Goal: Information Seeking & Learning: Learn about a topic

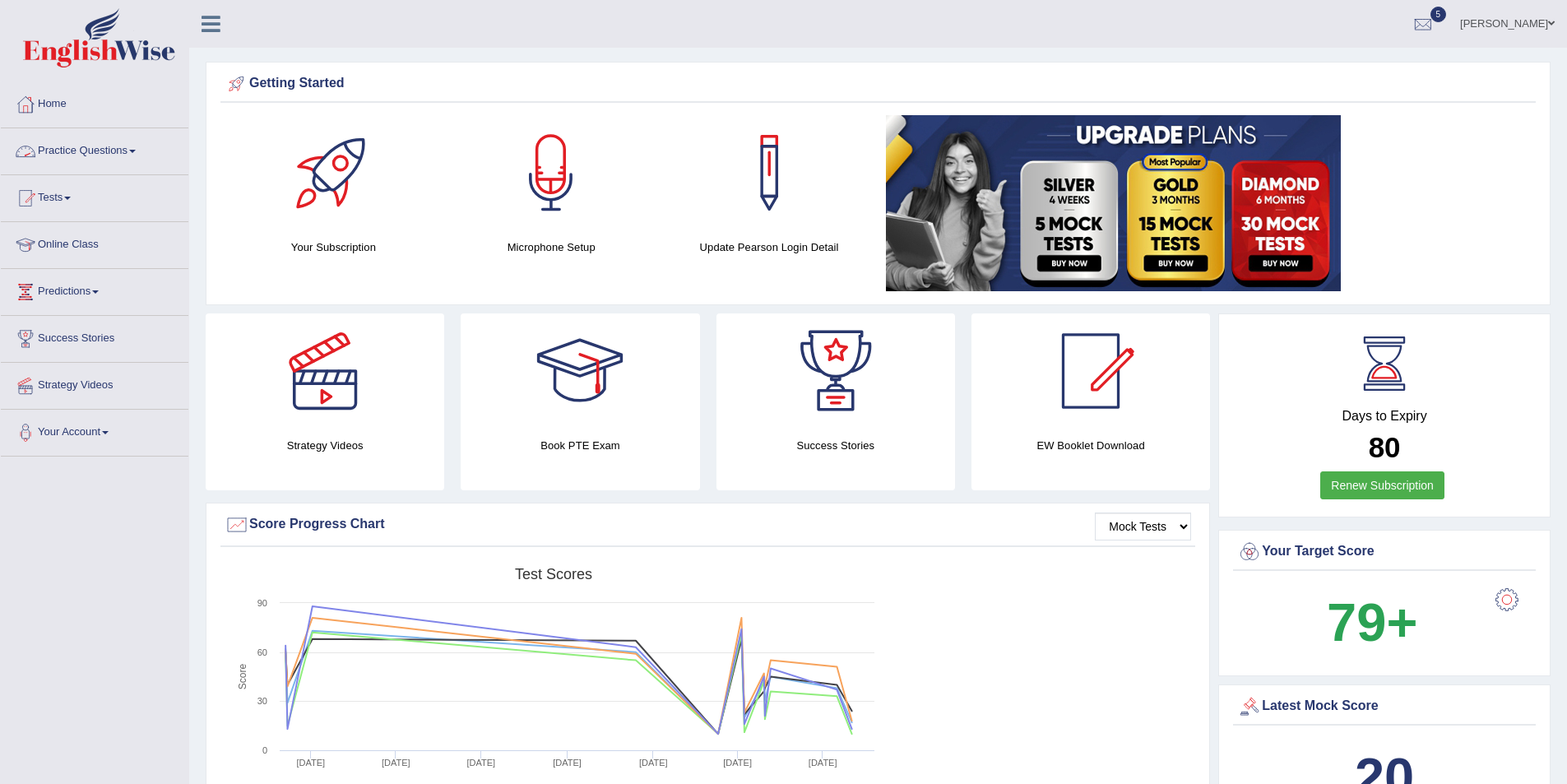
click at [79, 160] on link "Practice Questions" at bounding box center [95, 149] width 188 height 41
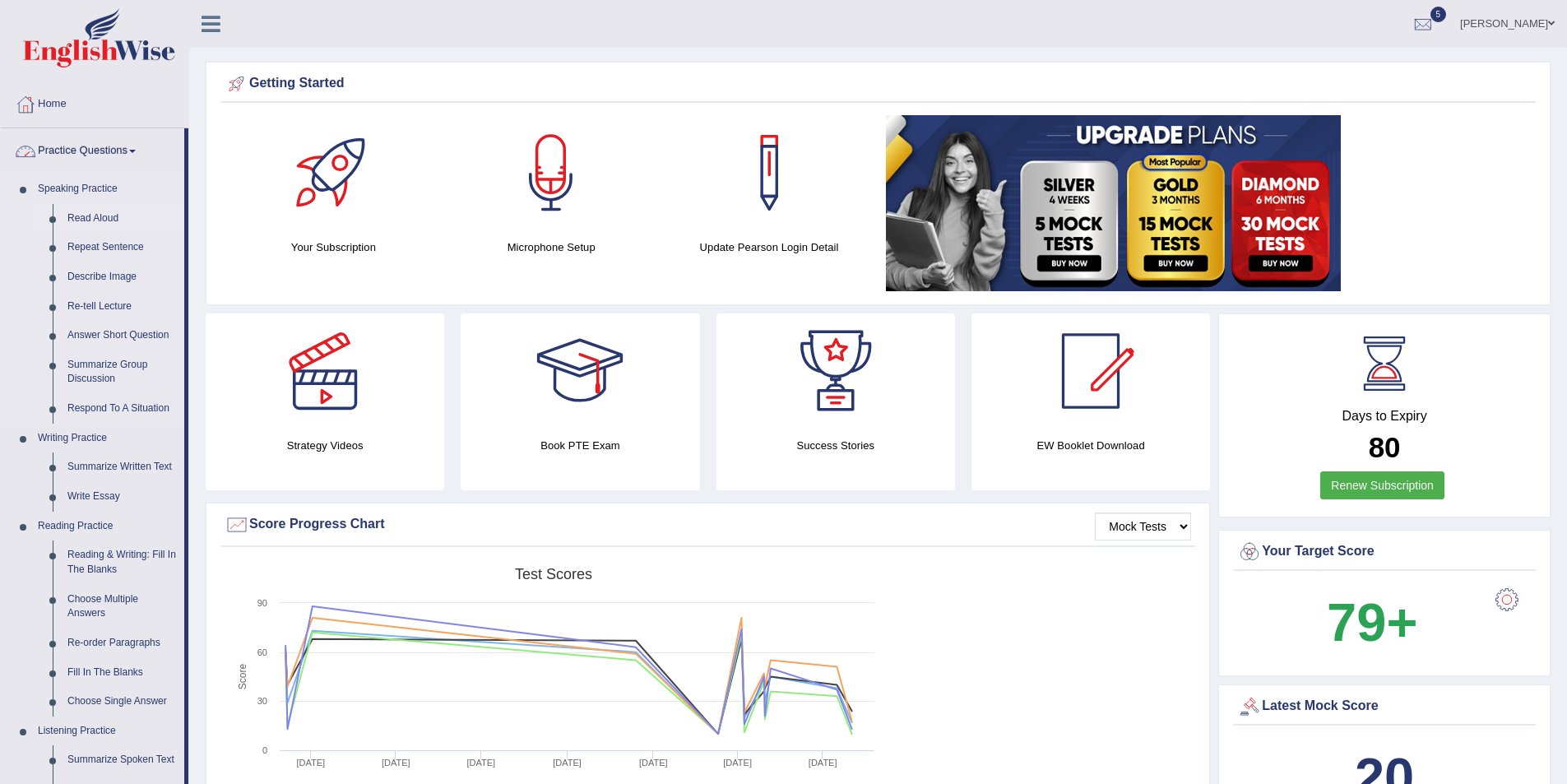
click at [107, 215] on link "Read Aloud" at bounding box center [123, 219] width 125 height 30
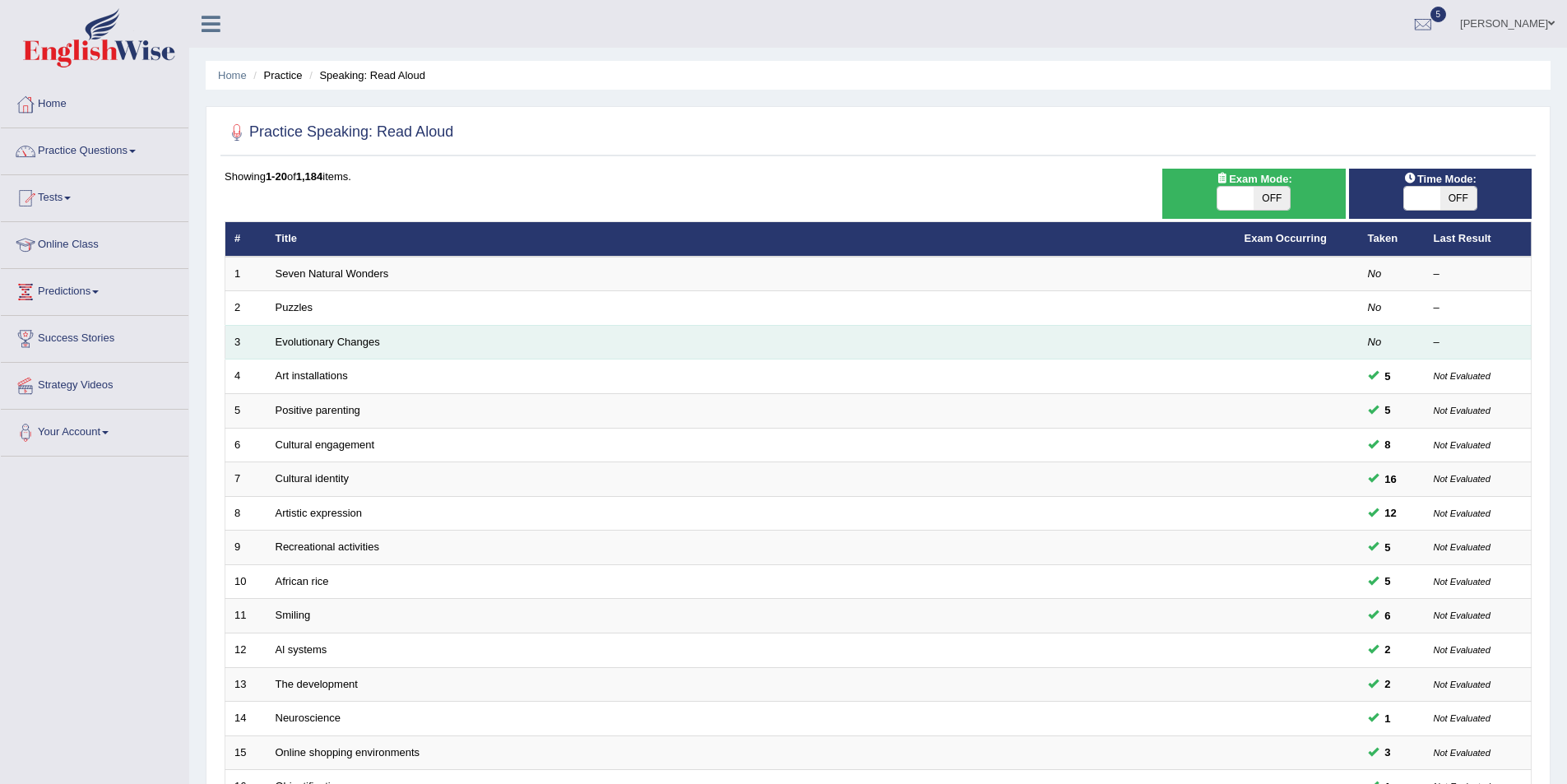
click at [335, 331] on td "Evolutionary Changes" at bounding box center [751, 341] width 970 height 34
click at [331, 343] on link "Evolutionary Changes" at bounding box center [328, 341] width 104 height 12
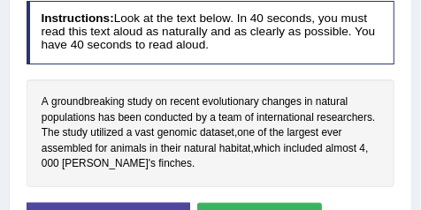
scroll to position [413, 0]
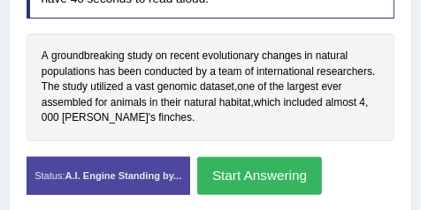
click at [266, 169] on button "Start Answering" at bounding box center [259, 176] width 125 height 38
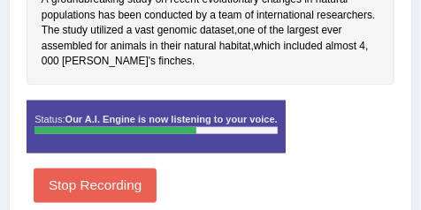
scroll to position [546, 0]
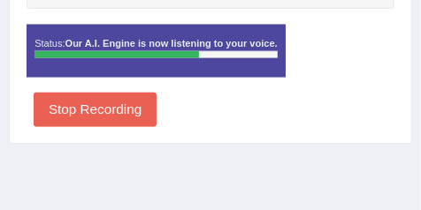
click at [117, 111] on button "Stop Recording" at bounding box center [95, 110] width 123 height 34
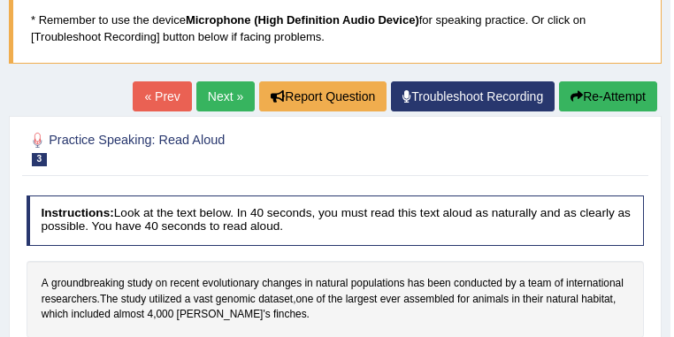
scroll to position [188, 0]
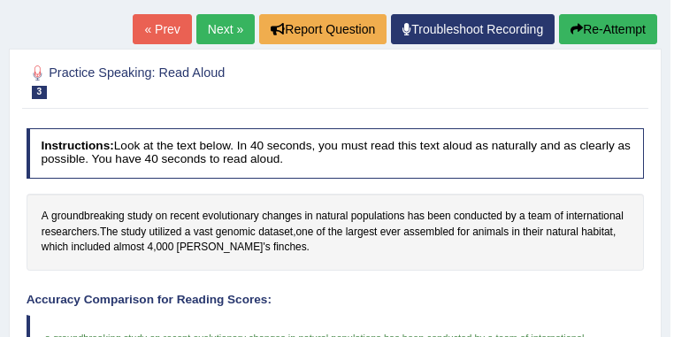
click at [221, 35] on link "Next »" at bounding box center [225, 29] width 58 height 30
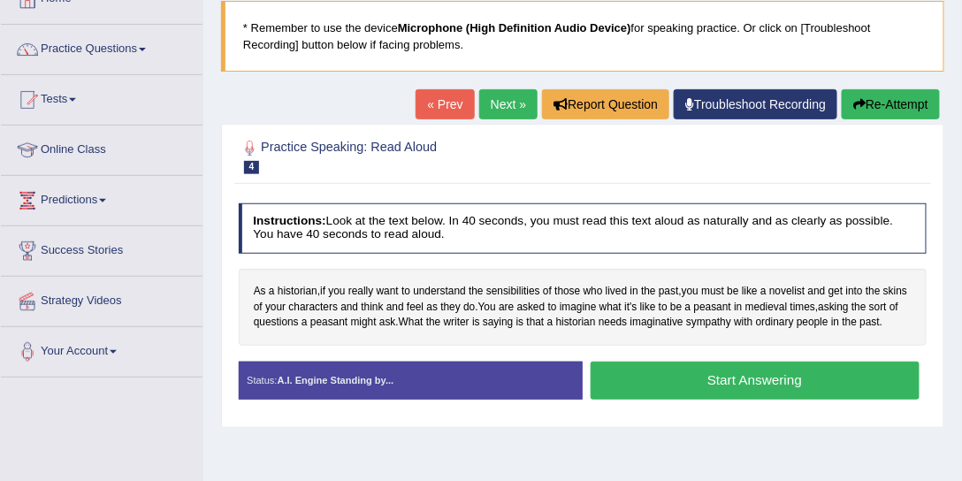
scroll to position [202, 0]
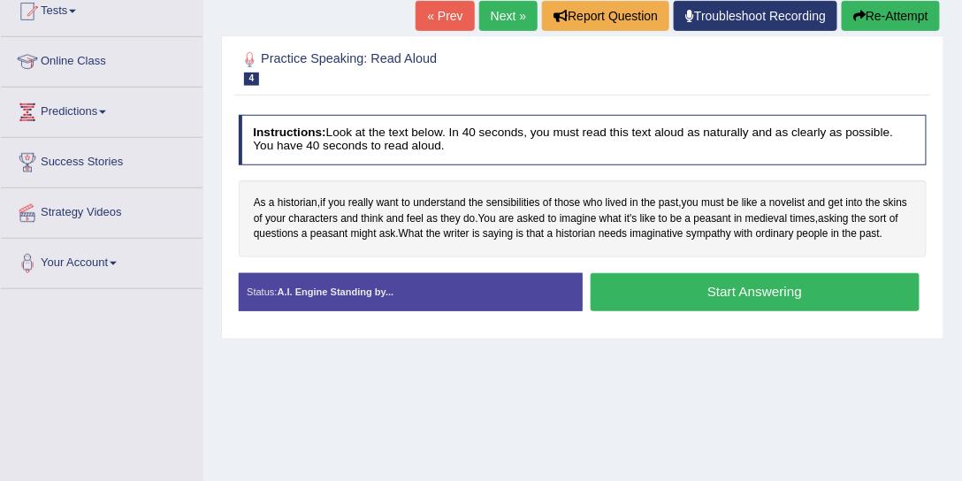
click at [706, 273] on button "Start Answering" at bounding box center [755, 292] width 329 height 38
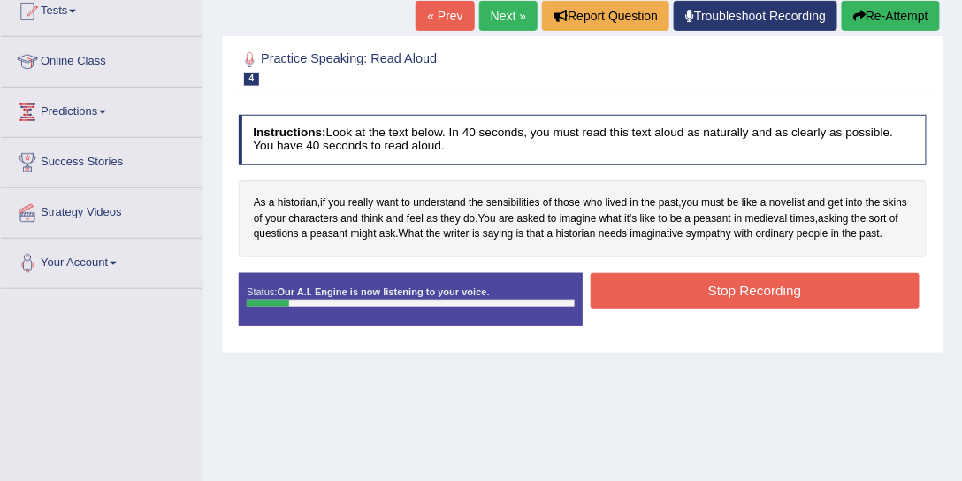
click at [686, 278] on button "Stop Recording" at bounding box center [755, 290] width 329 height 34
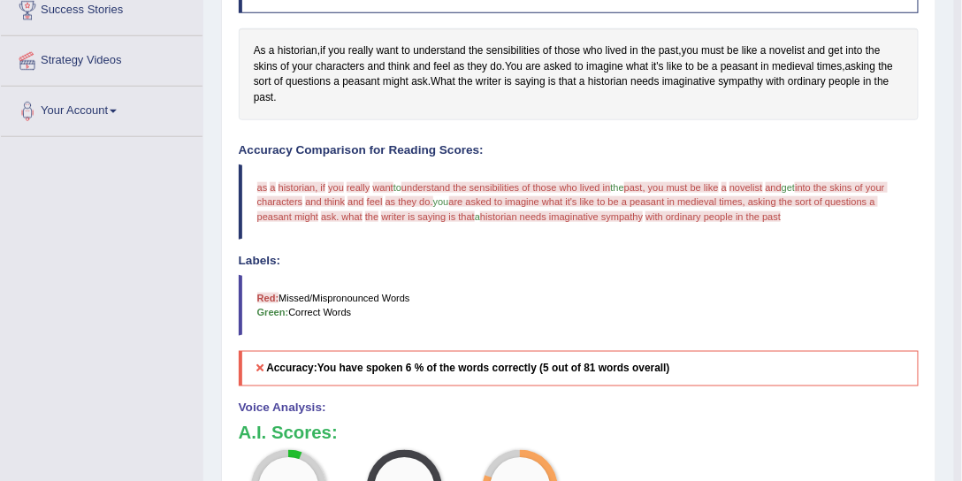
scroll to position [606, 0]
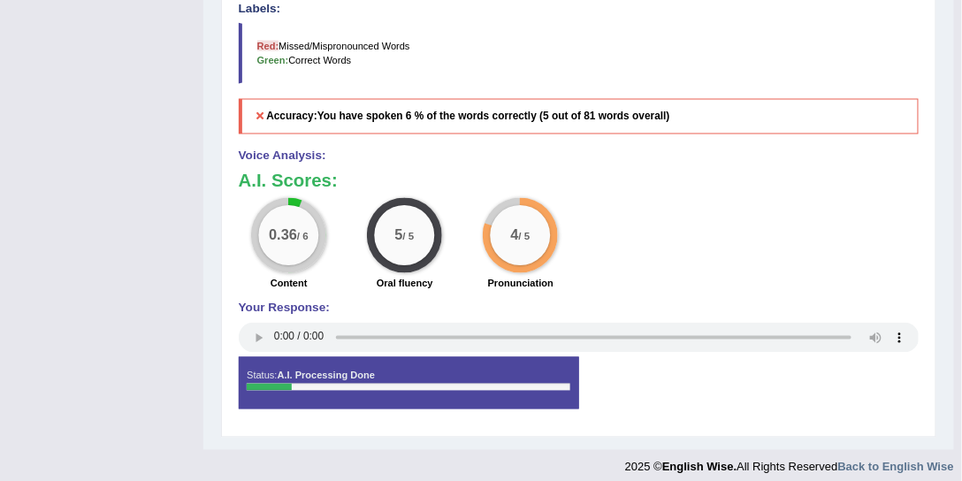
click at [423, 255] on div "5 / 5" at bounding box center [404, 235] width 75 height 75
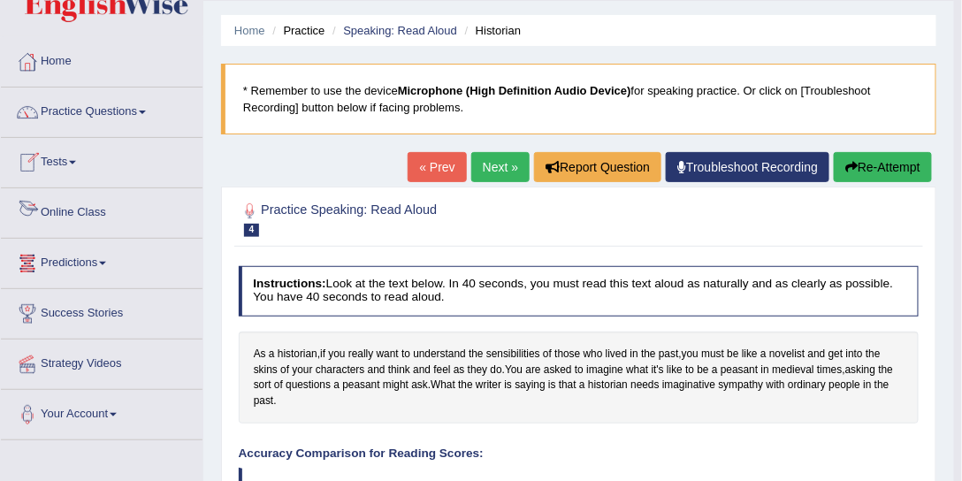
scroll to position [50, 0]
click at [423, 160] on link "« Prev" at bounding box center [437, 167] width 58 height 30
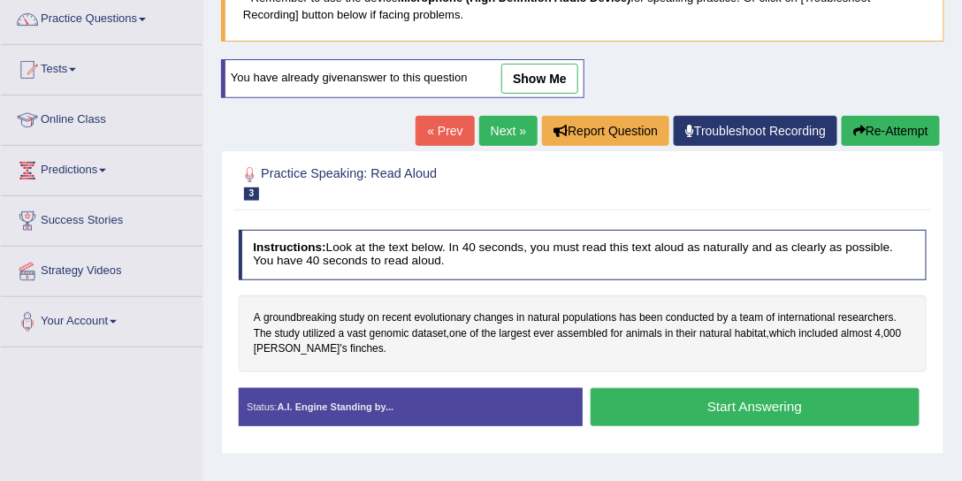
scroll to position [101, 0]
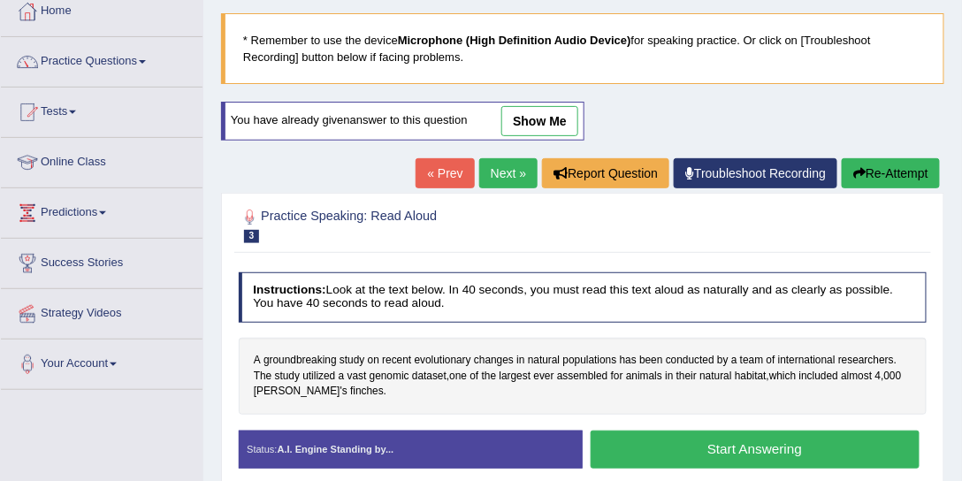
click at [524, 126] on link "show me" at bounding box center [539, 121] width 77 height 30
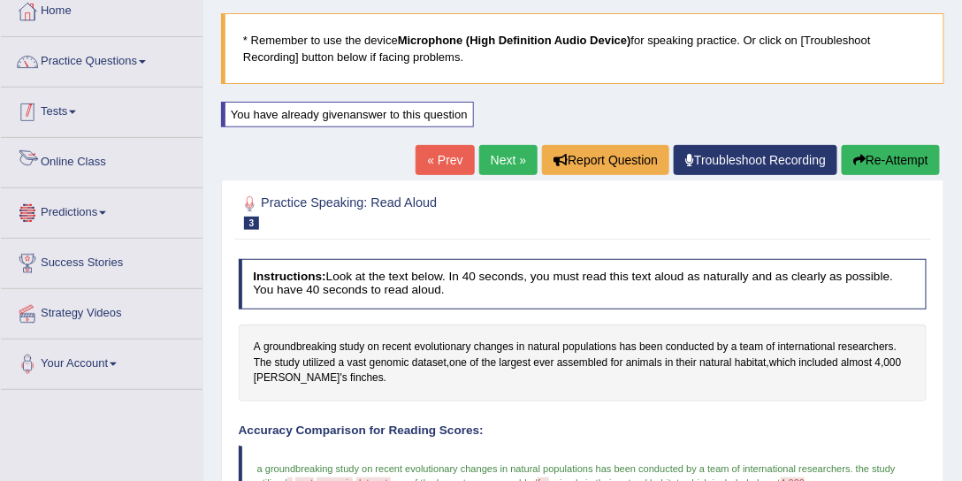
click at [135, 79] on link "Practice Questions" at bounding box center [102, 59] width 202 height 44
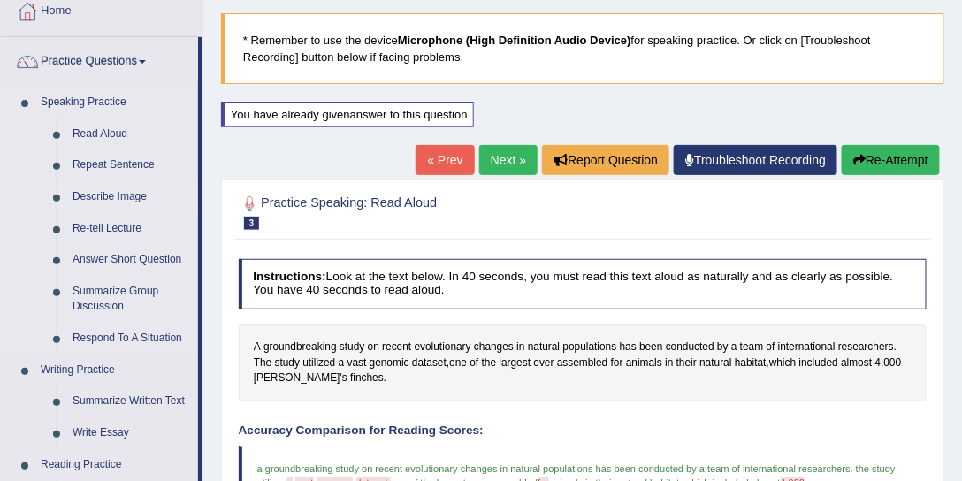
click at [134, 198] on link "Describe Image" at bounding box center [132, 197] width 134 height 32
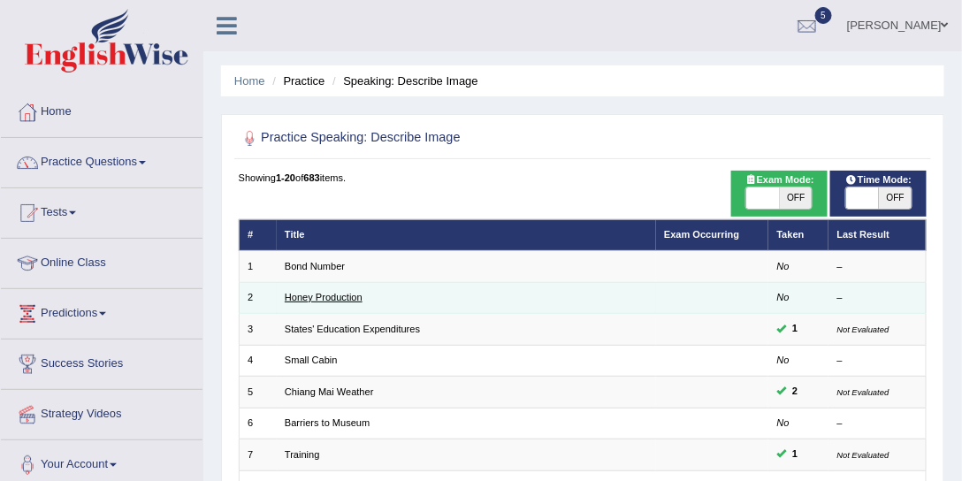
click at [334, 292] on link "Honey Production" at bounding box center [324, 297] width 78 height 11
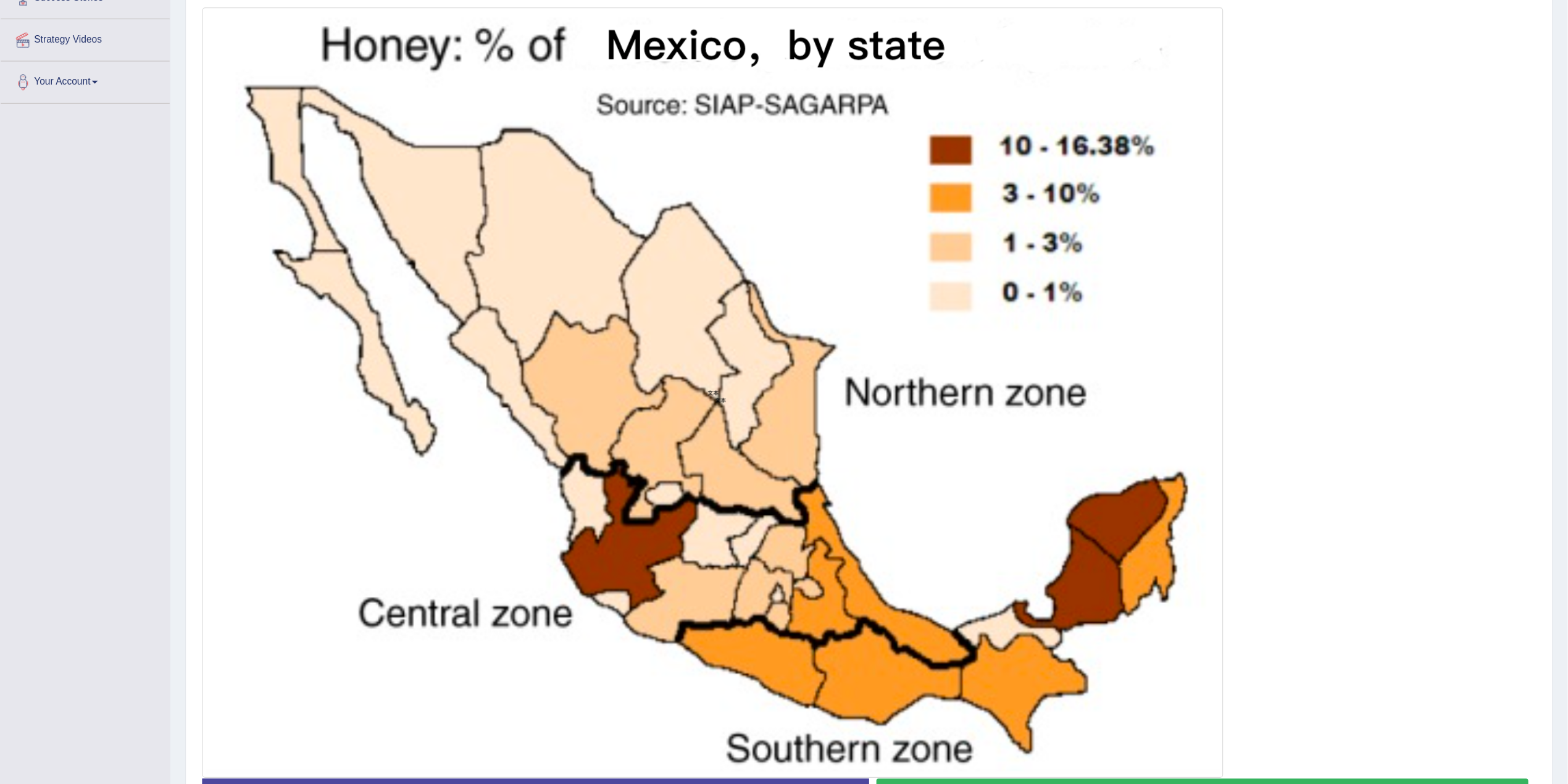
scroll to position [218, 0]
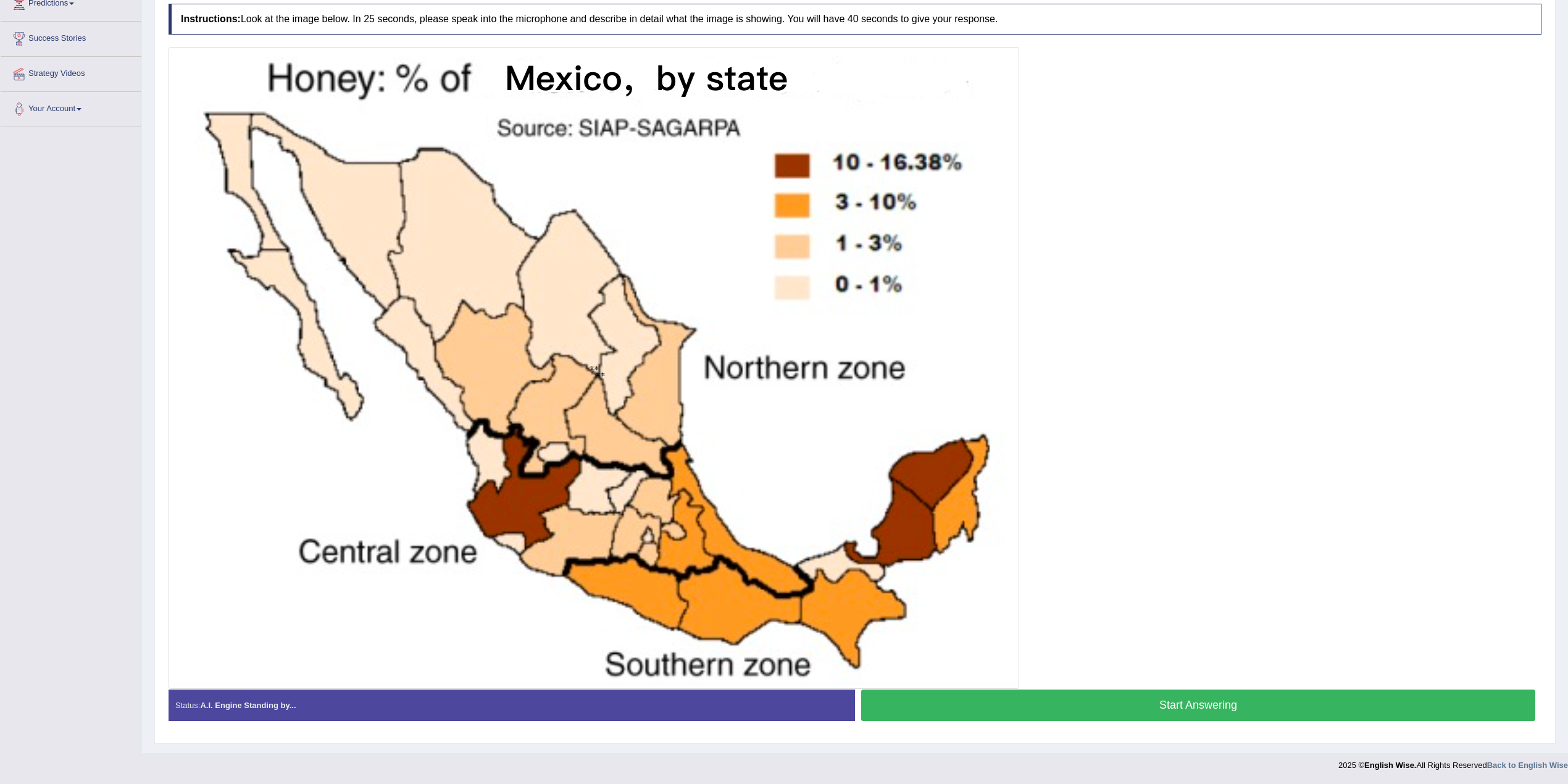
drag, startPoint x: 1027, startPoint y: 699, endPoint x: 1054, endPoint y: 696, distance: 27.2
click at [671, 335] on button "Start Answering" at bounding box center [1197, 705] width 674 height 31
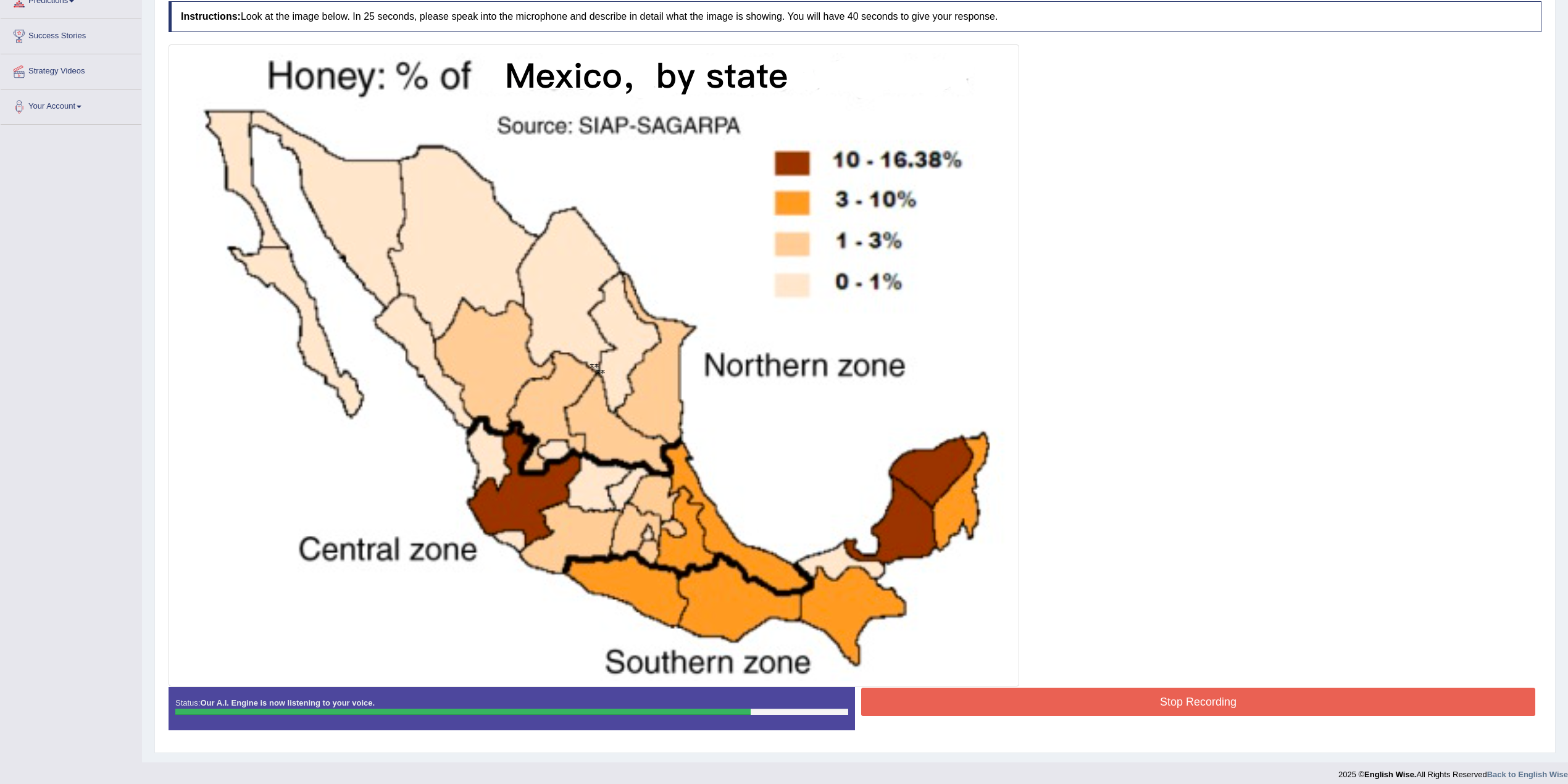
click at [671, 335] on button "Stop Recording" at bounding box center [1197, 702] width 674 height 29
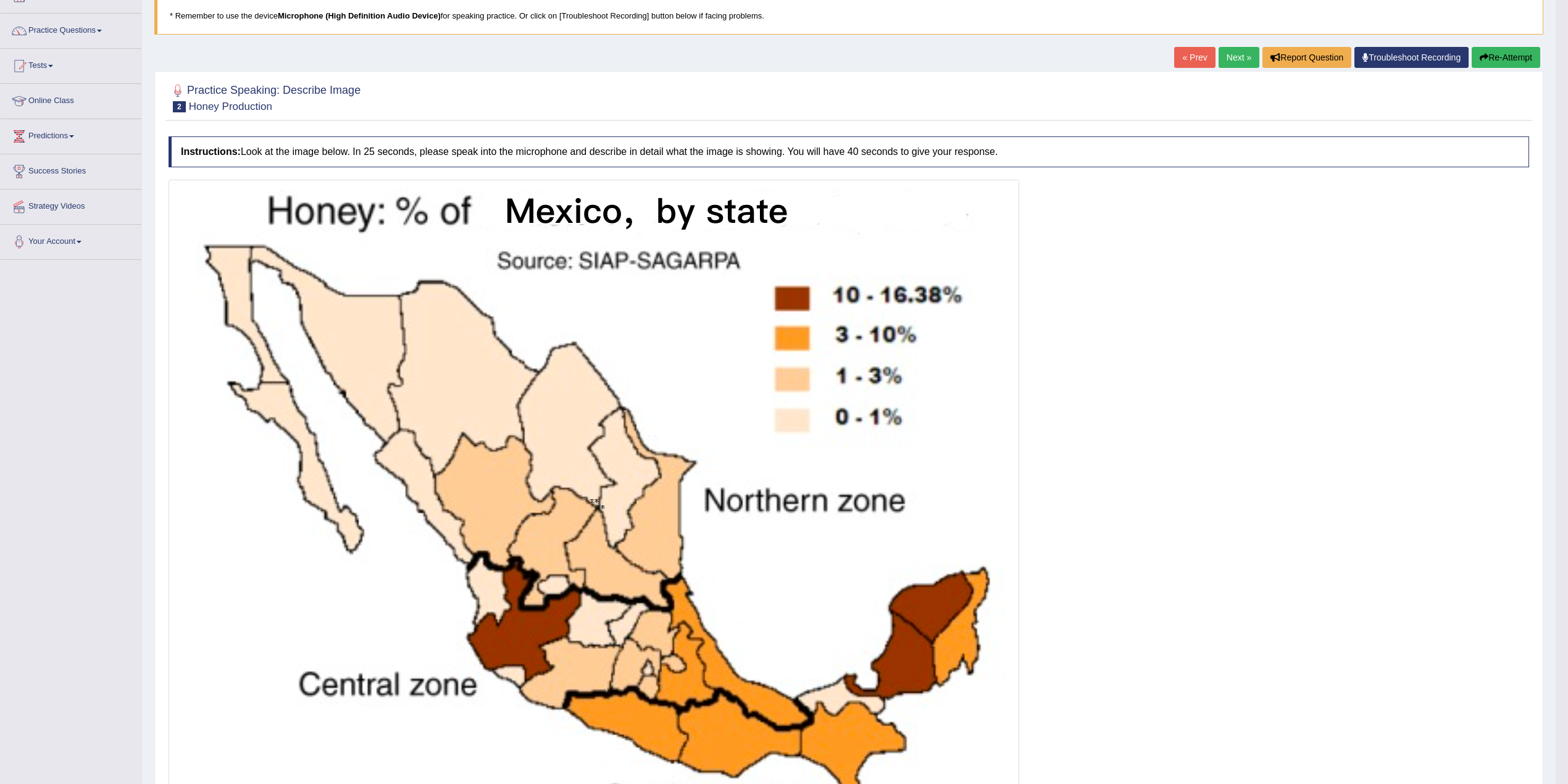
scroll to position [0, 0]
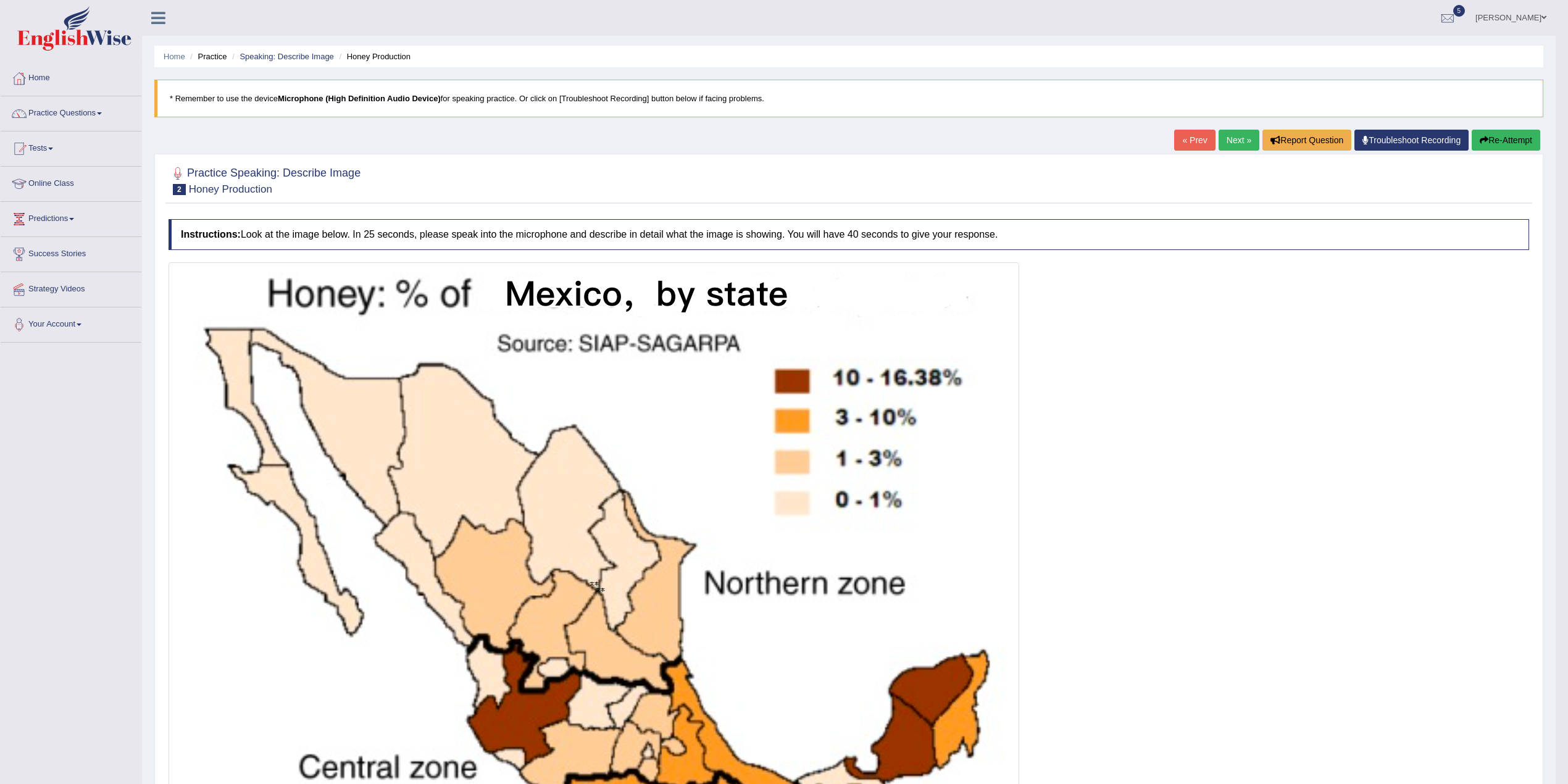
click at [671, 137] on link "Next »" at bounding box center [1238, 140] width 40 height 21
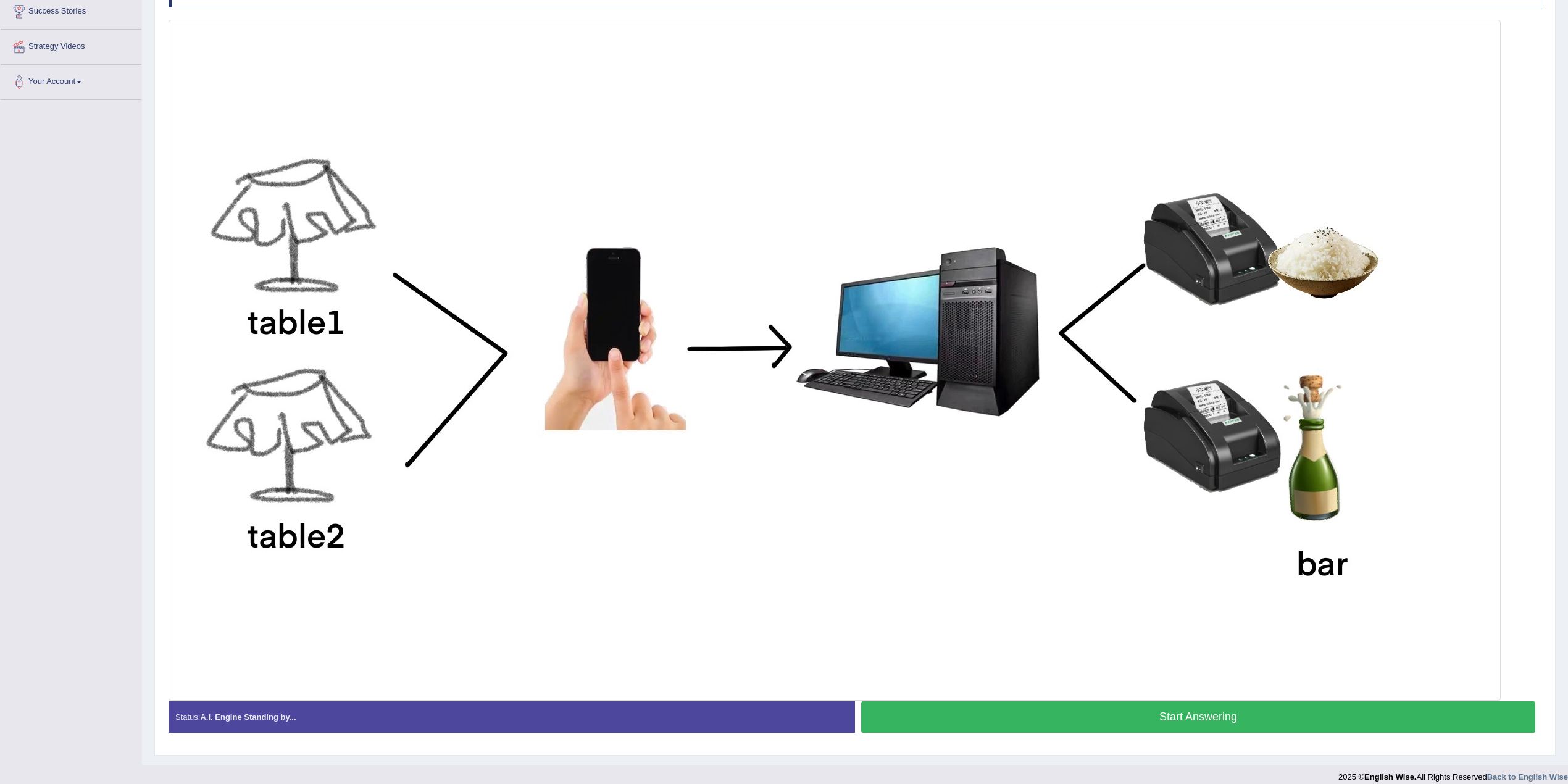
scroll to position [247, 0]
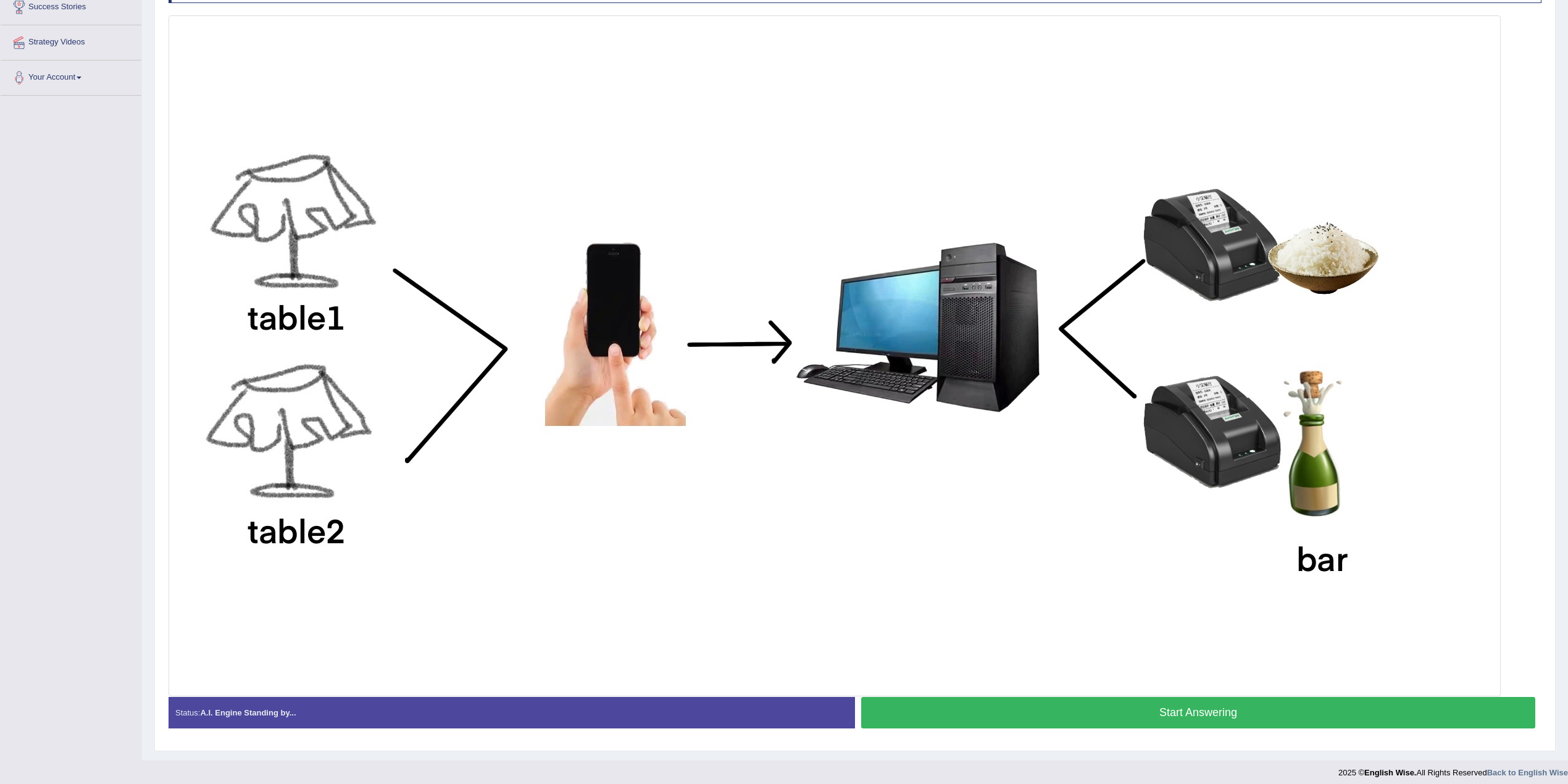
click at [605, 313] on img at bounding box center [834, 356] width 1326 height 674
click at [871, 339] on img at bounding box center [834, 356] width 1326 height 674
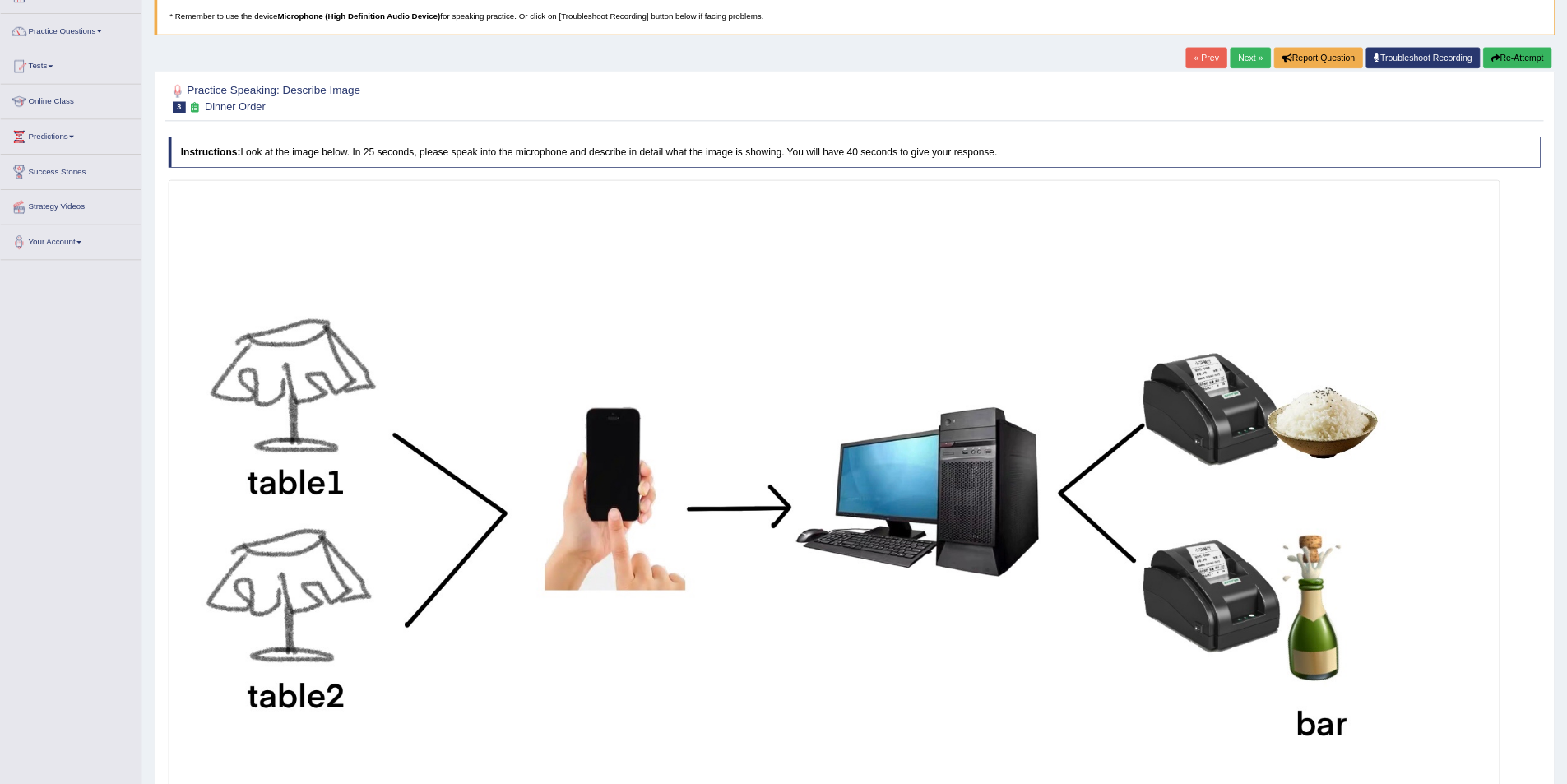
scroll to position [0, 0]
